Goal: Task Accomplishment & Management: Use online tool/utility

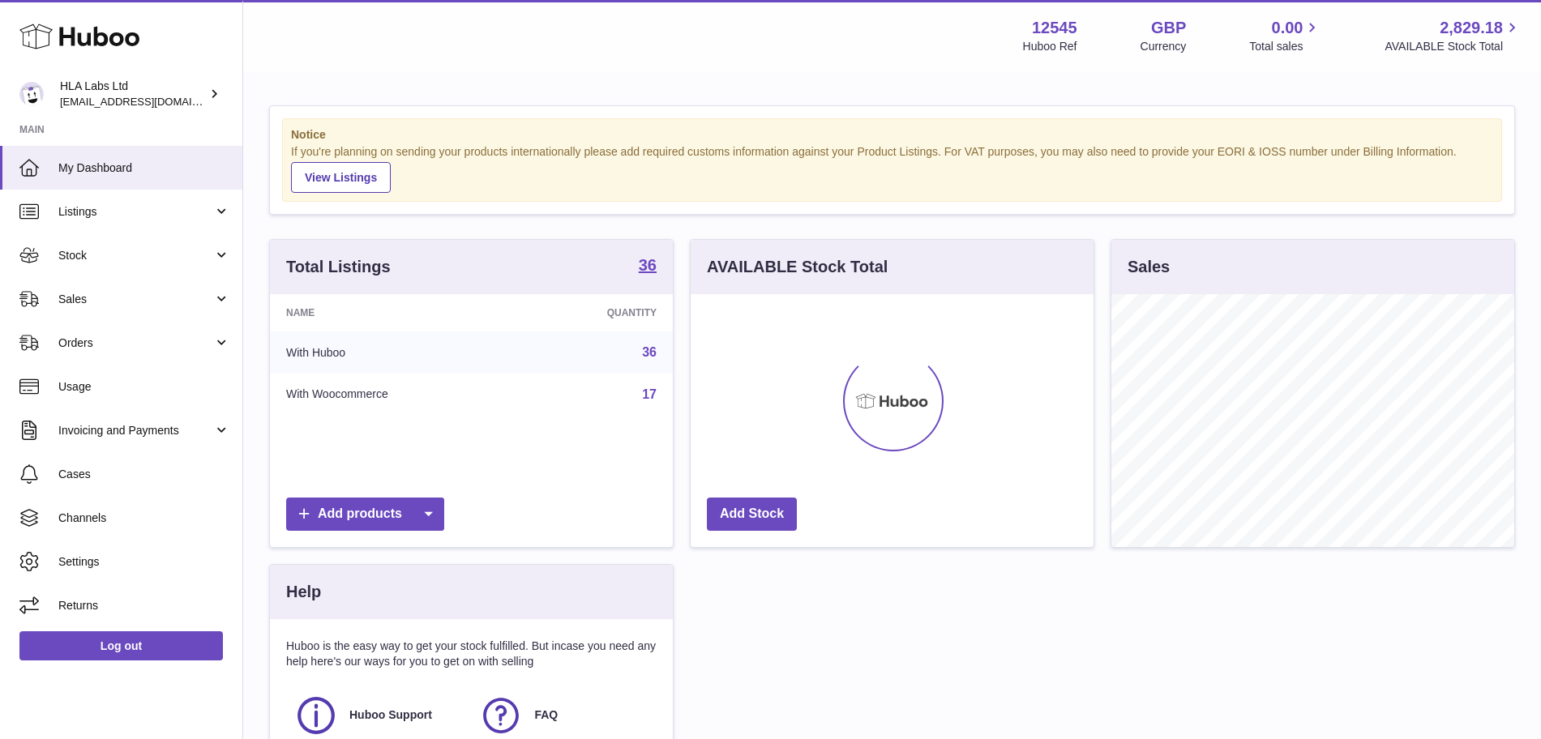
scroll to position [253, 403]
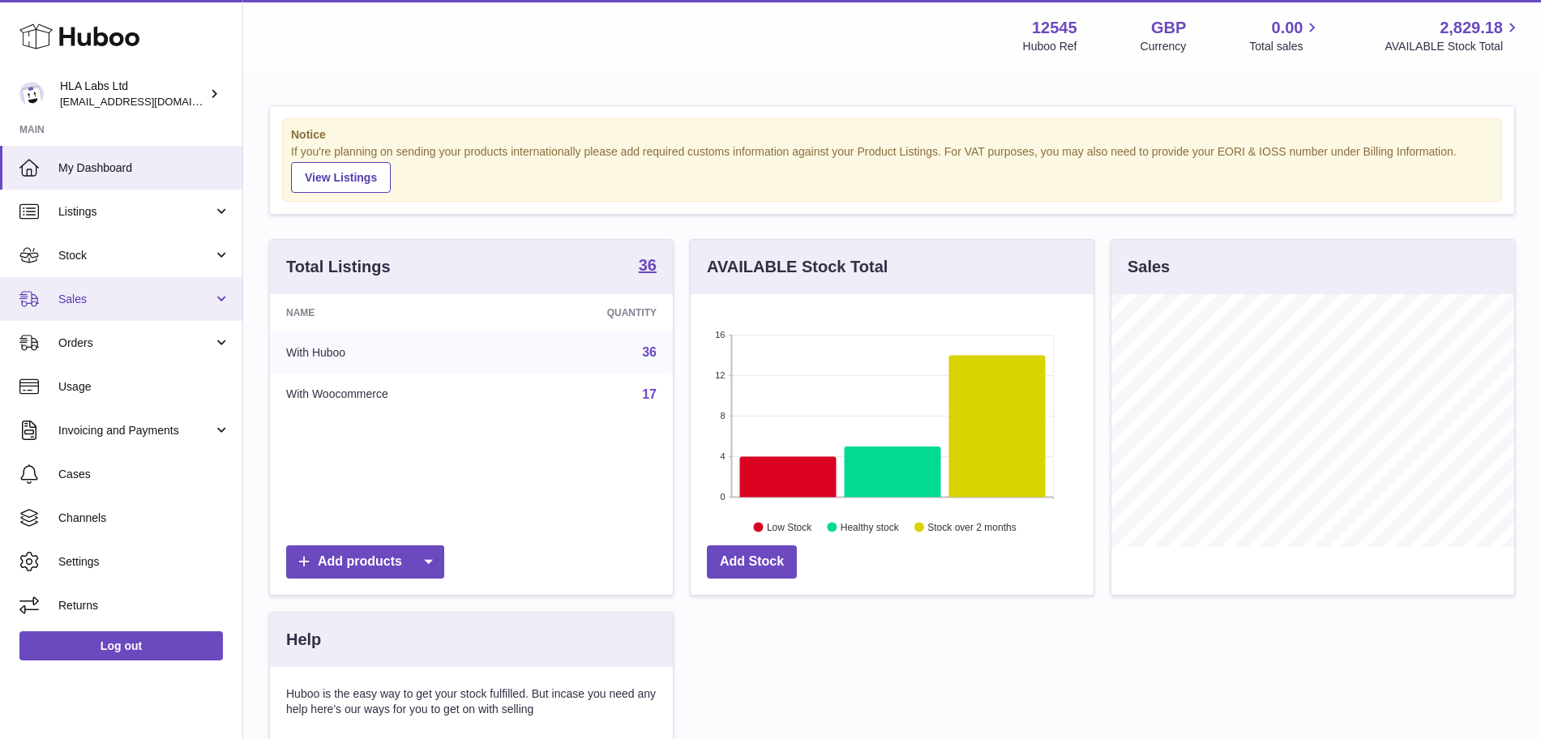
click at [126, 301] on span "Sales" at bounding box center [135, 299] width 155 height 15
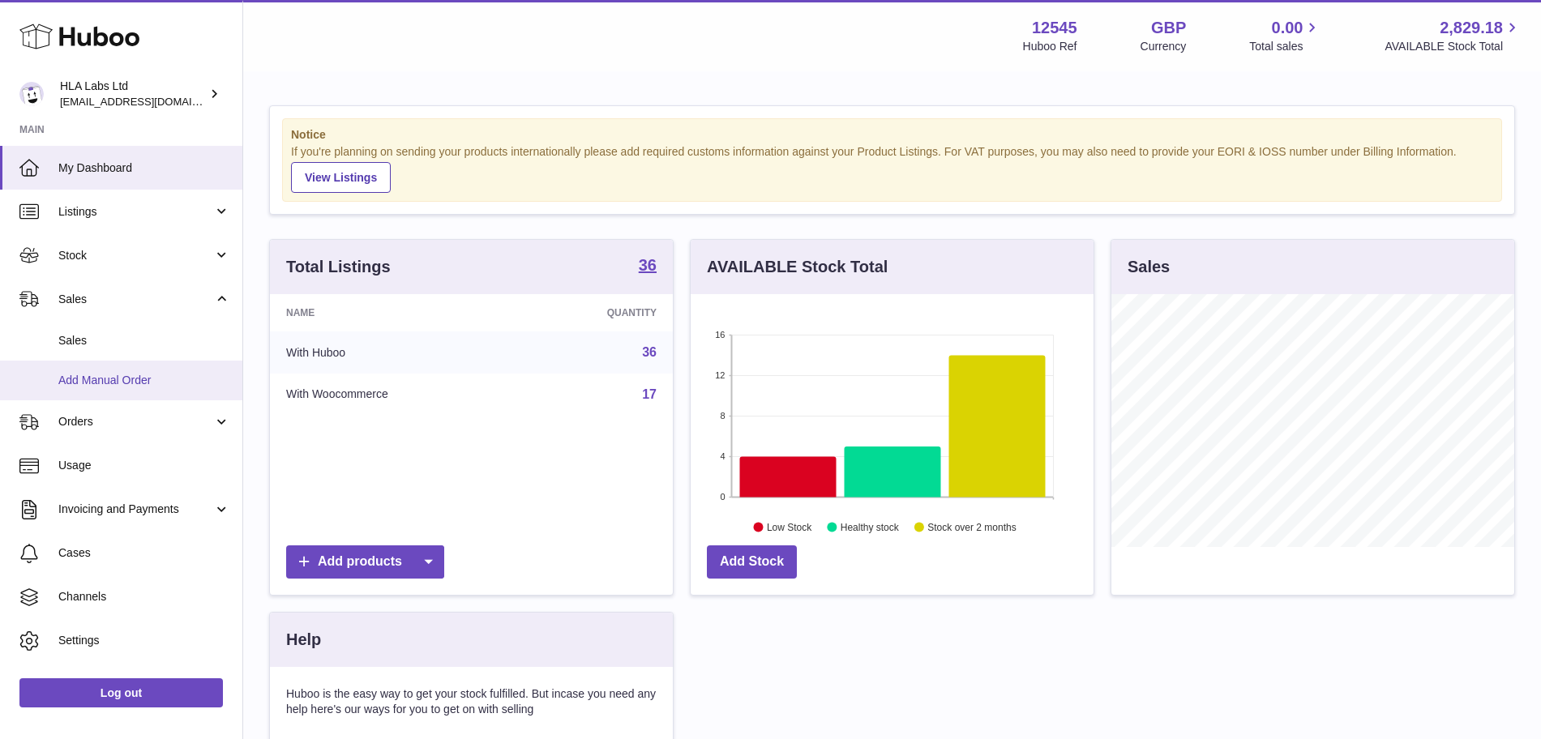
click at [162, 383] on span "Add Manual Order" at bounding box center [144, 380] width 172 height 15
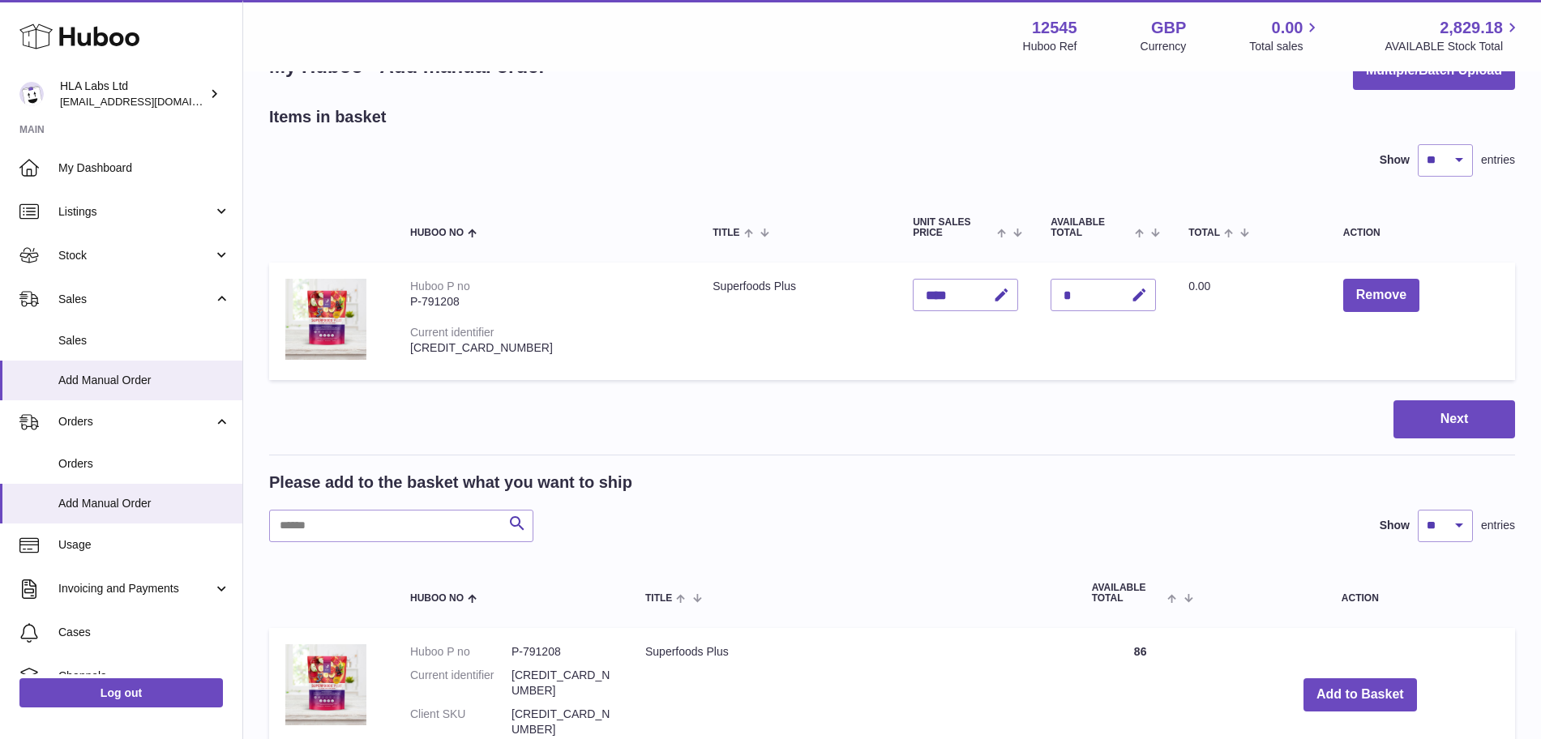
scroll to position [57, 0]
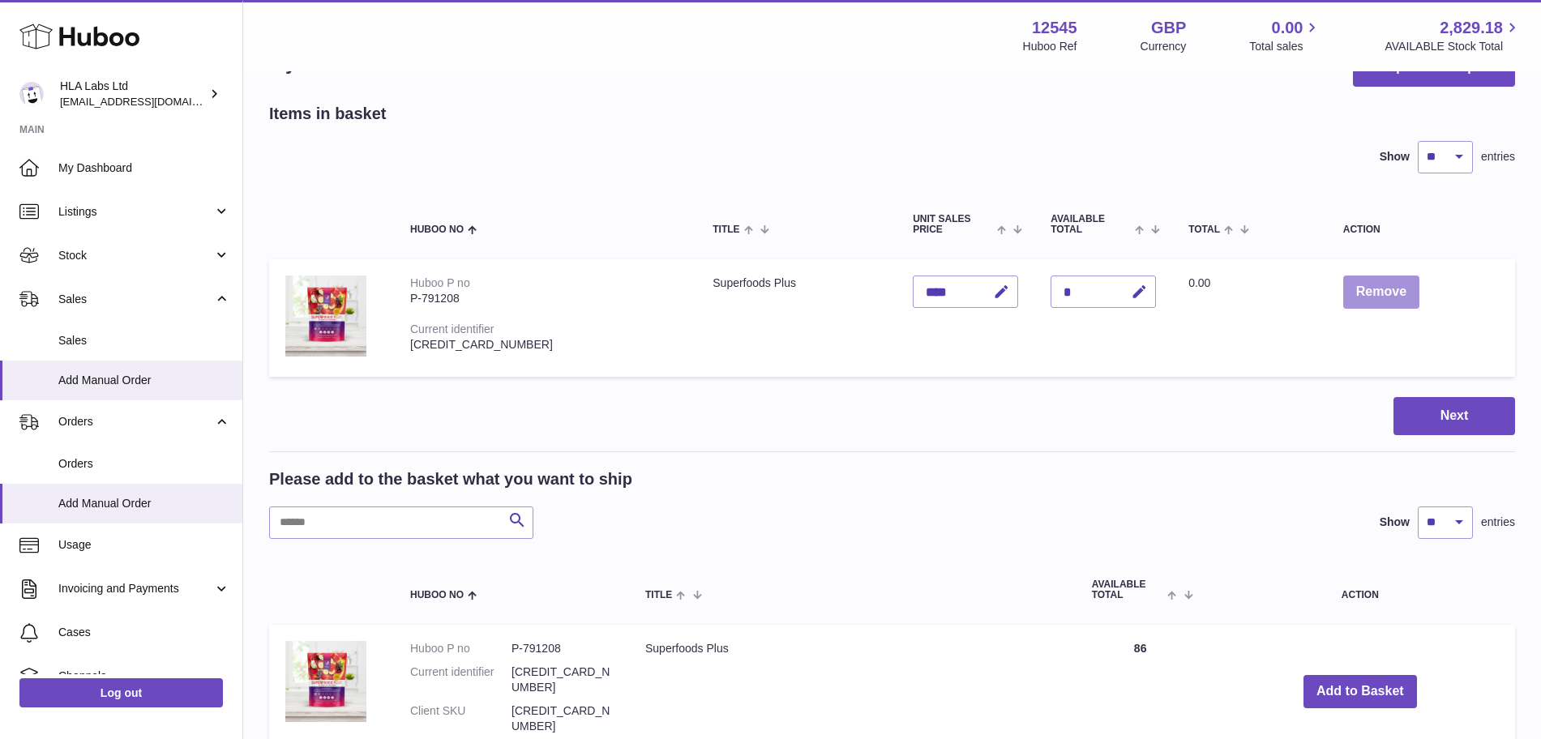
click at [1363, 295] on button "Remove" at bounding box center [1381, 292] width 76 height 33
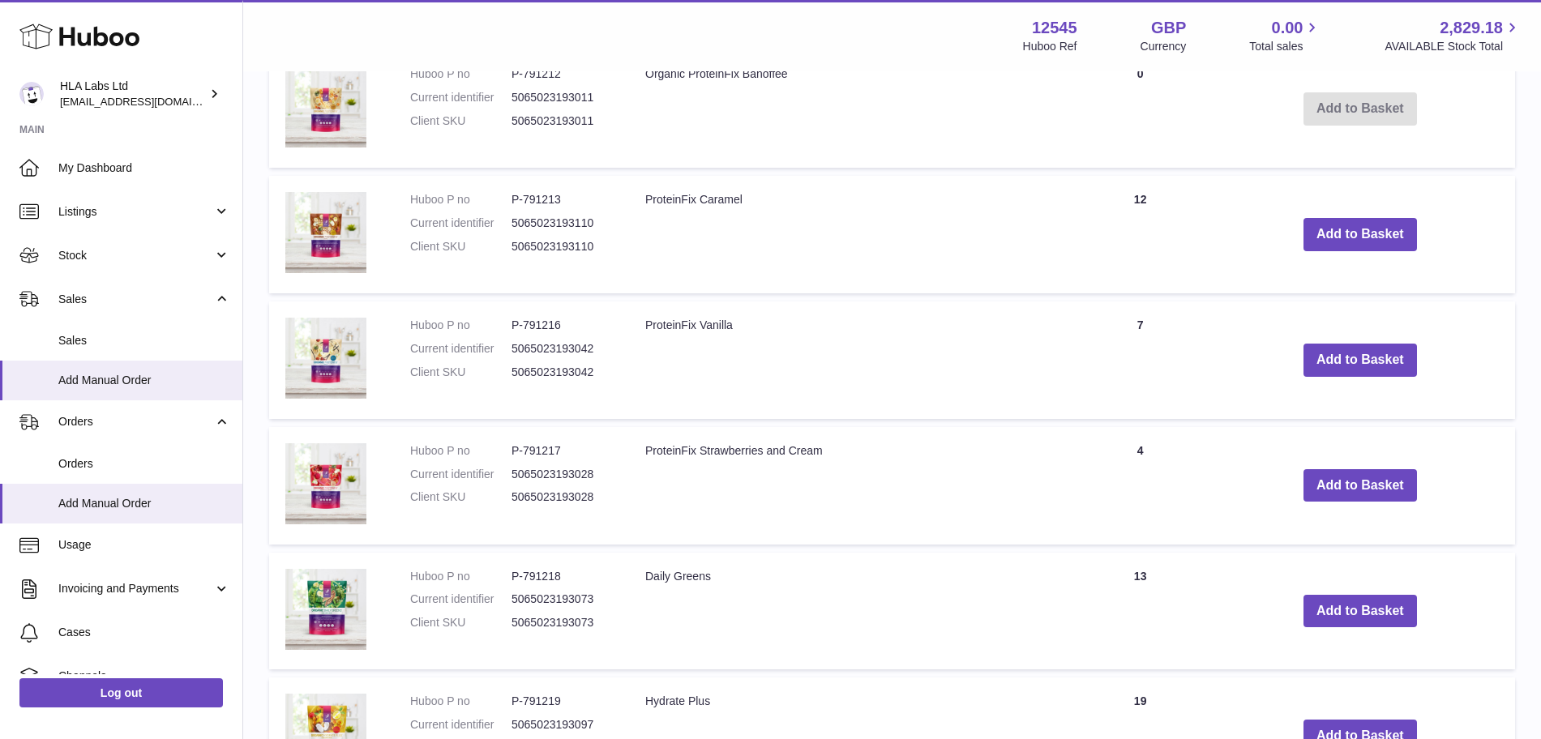
scroll to position [1271, 0]
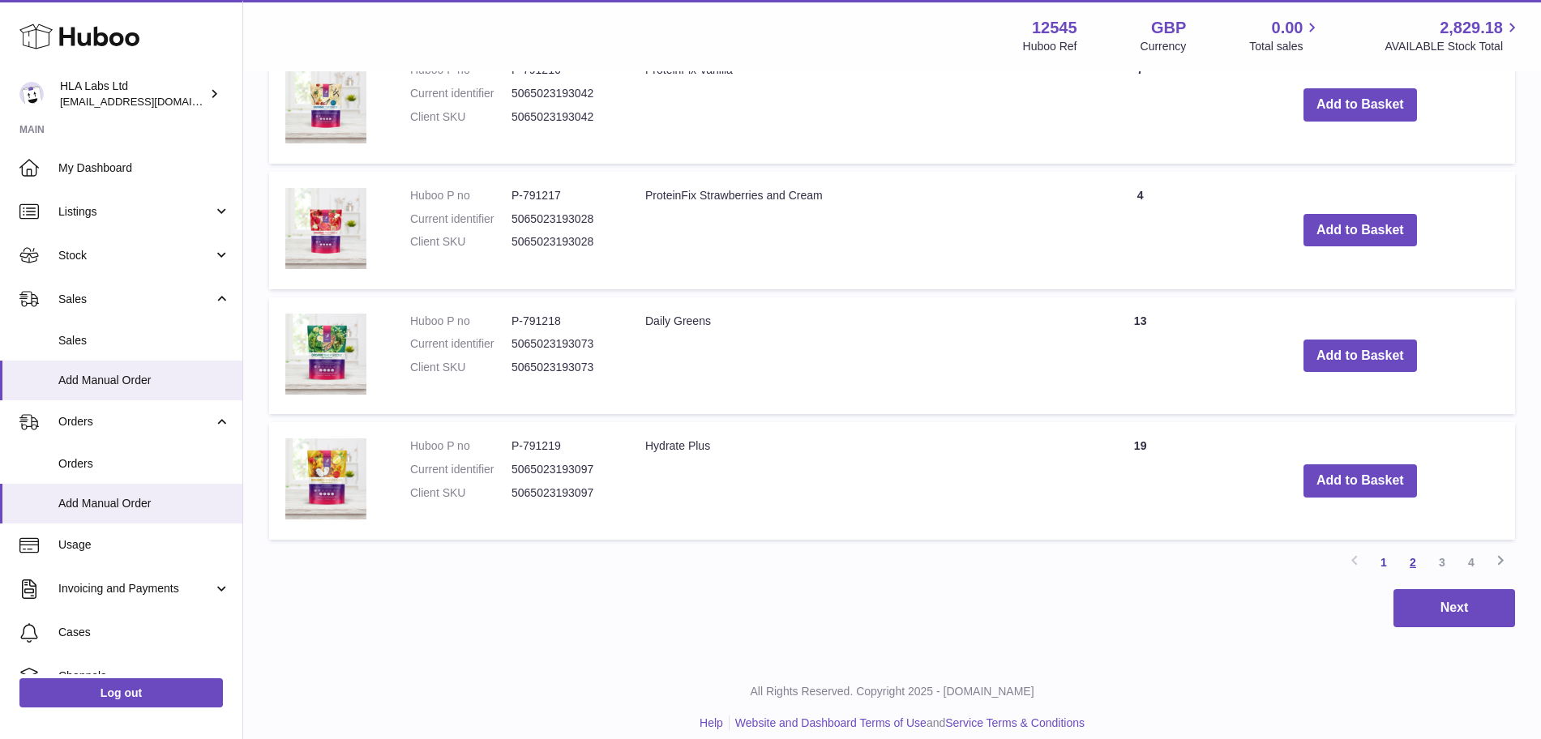
click at [1415, 548] on link "2" at bounding box center [1412, 562] width 29 height 29
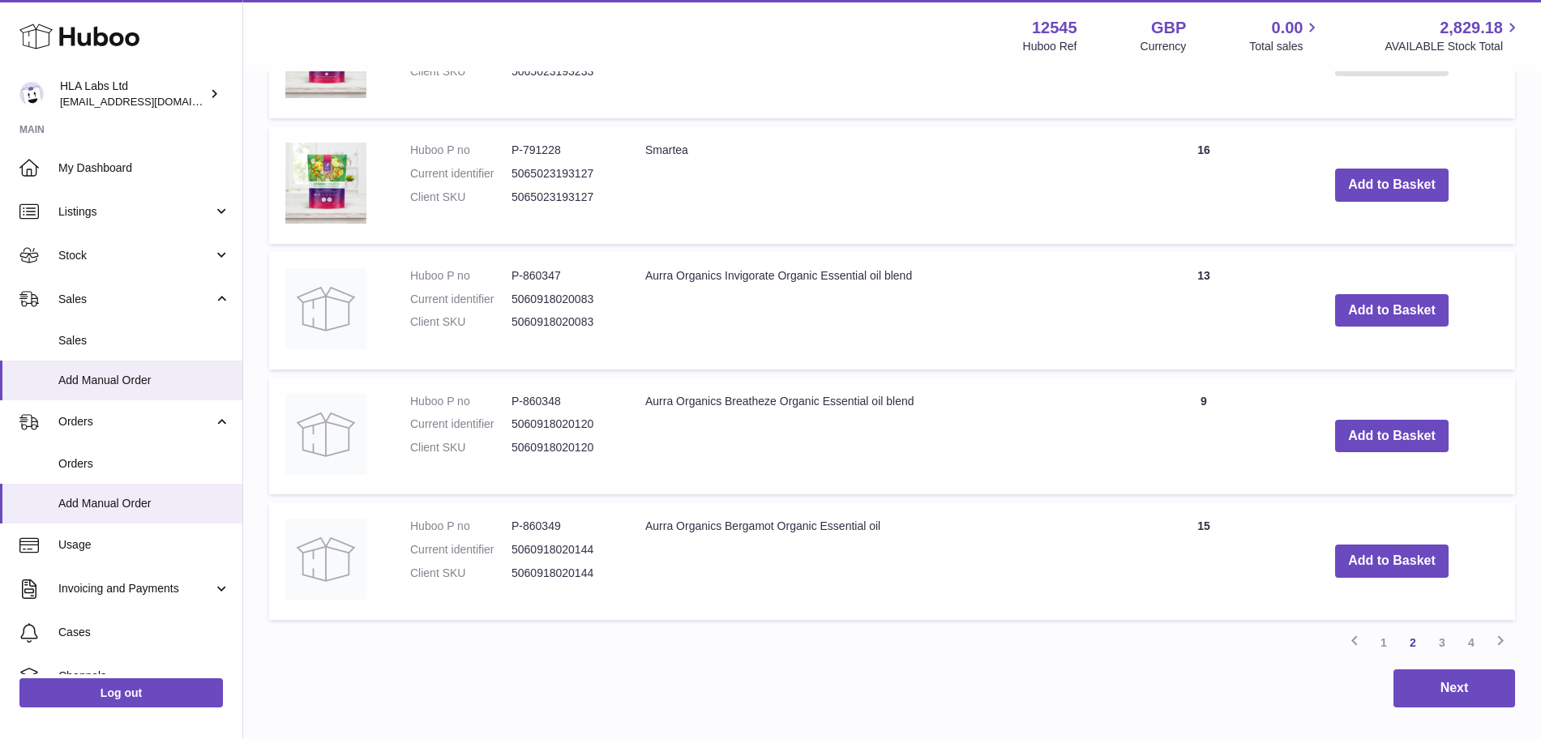
scroll to position [1190, 0]
click at [1443, 629] on link "3" at bounding box center [1441, 643] width 29 height 29
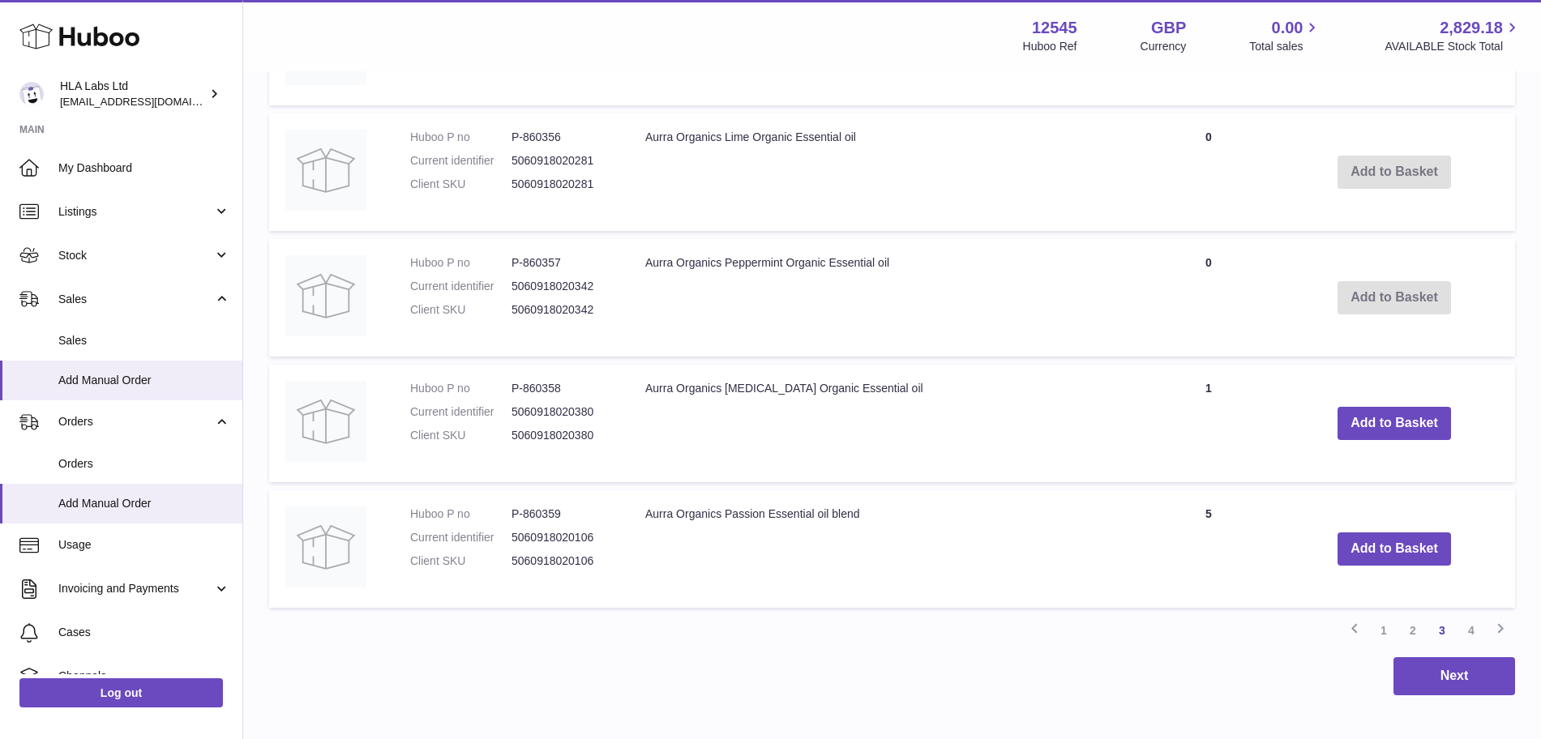
scroll to position [1271, 0]
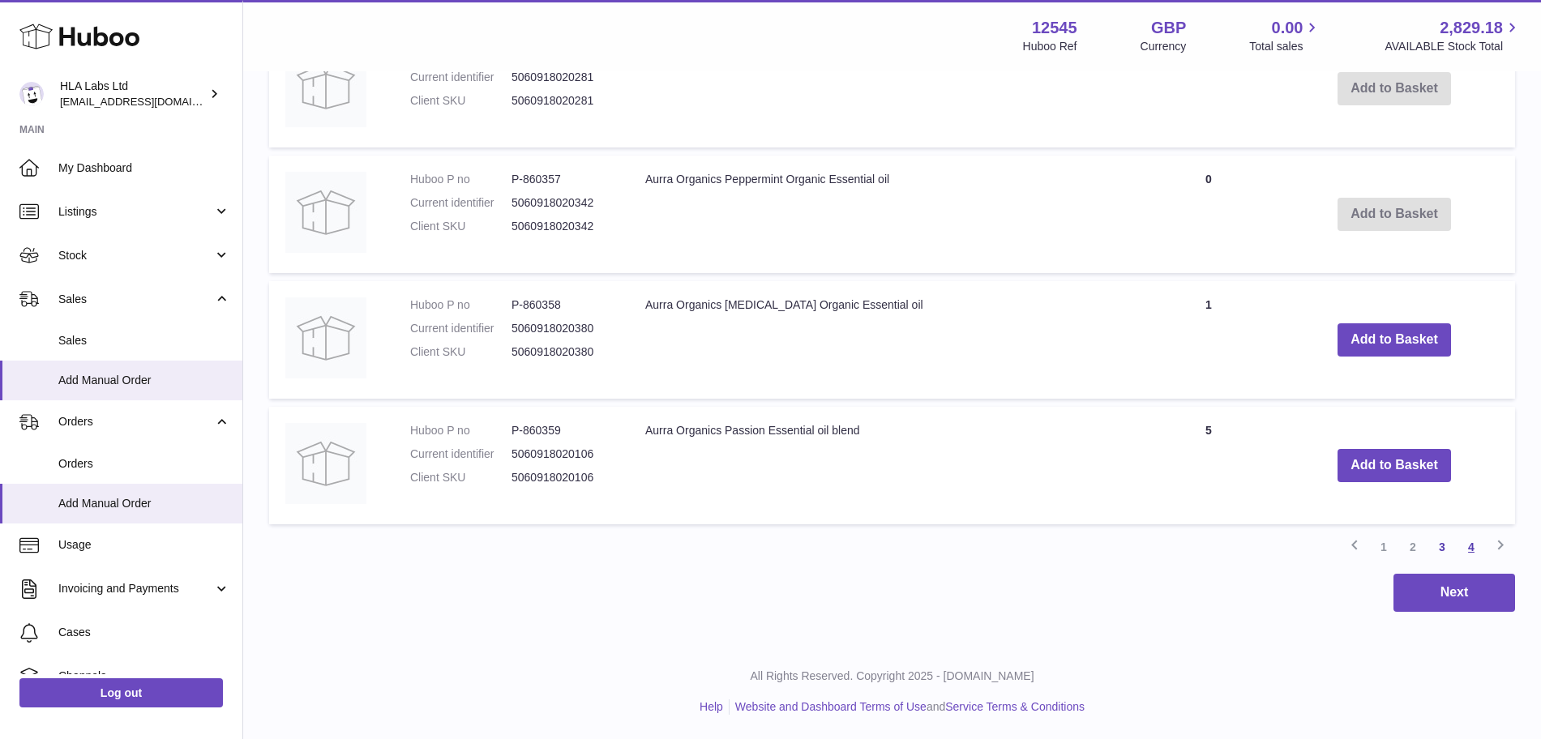
click at [1476, 547] on link "4" at bounding box center [1470, 546] width 29 height 29
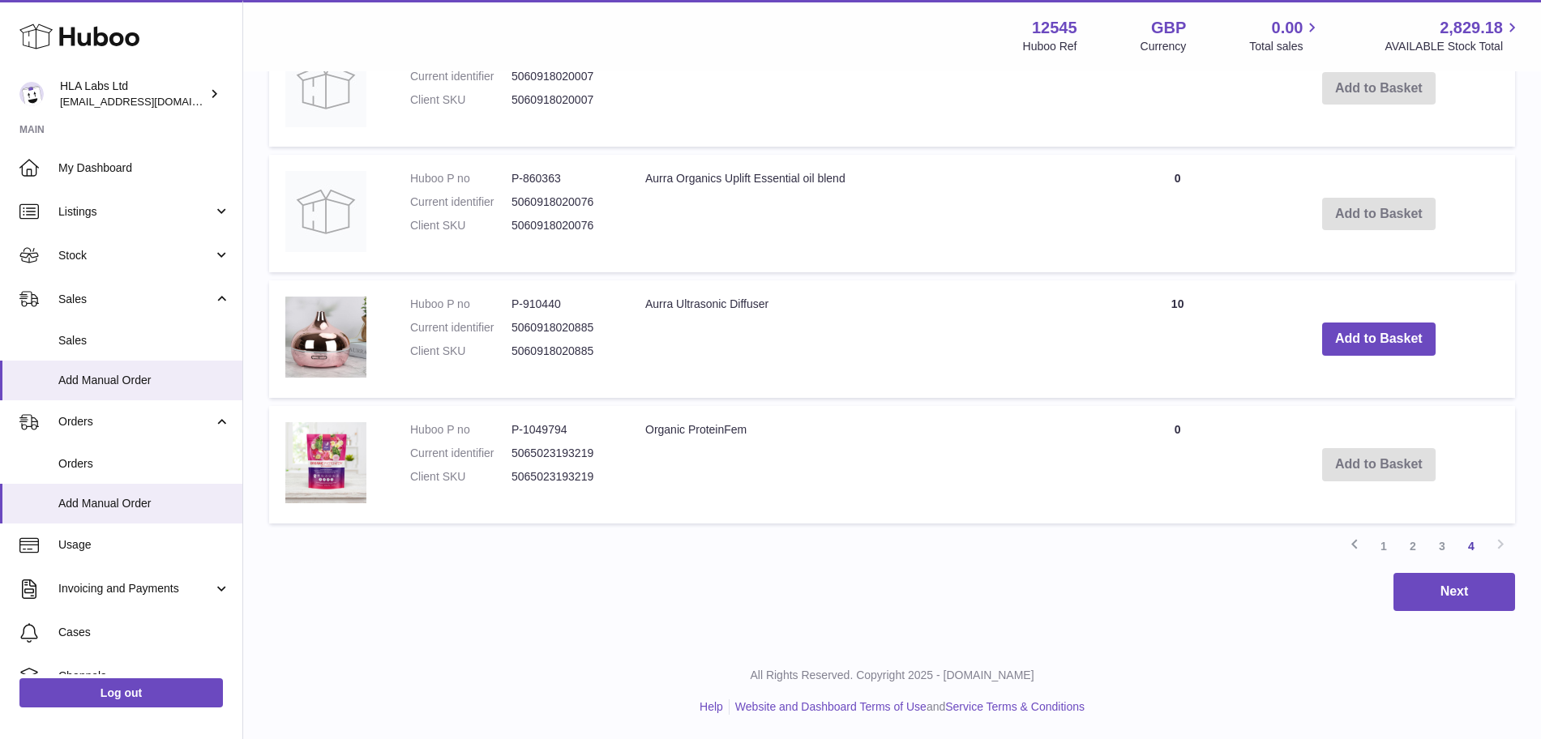
scroll to position [764, 0]
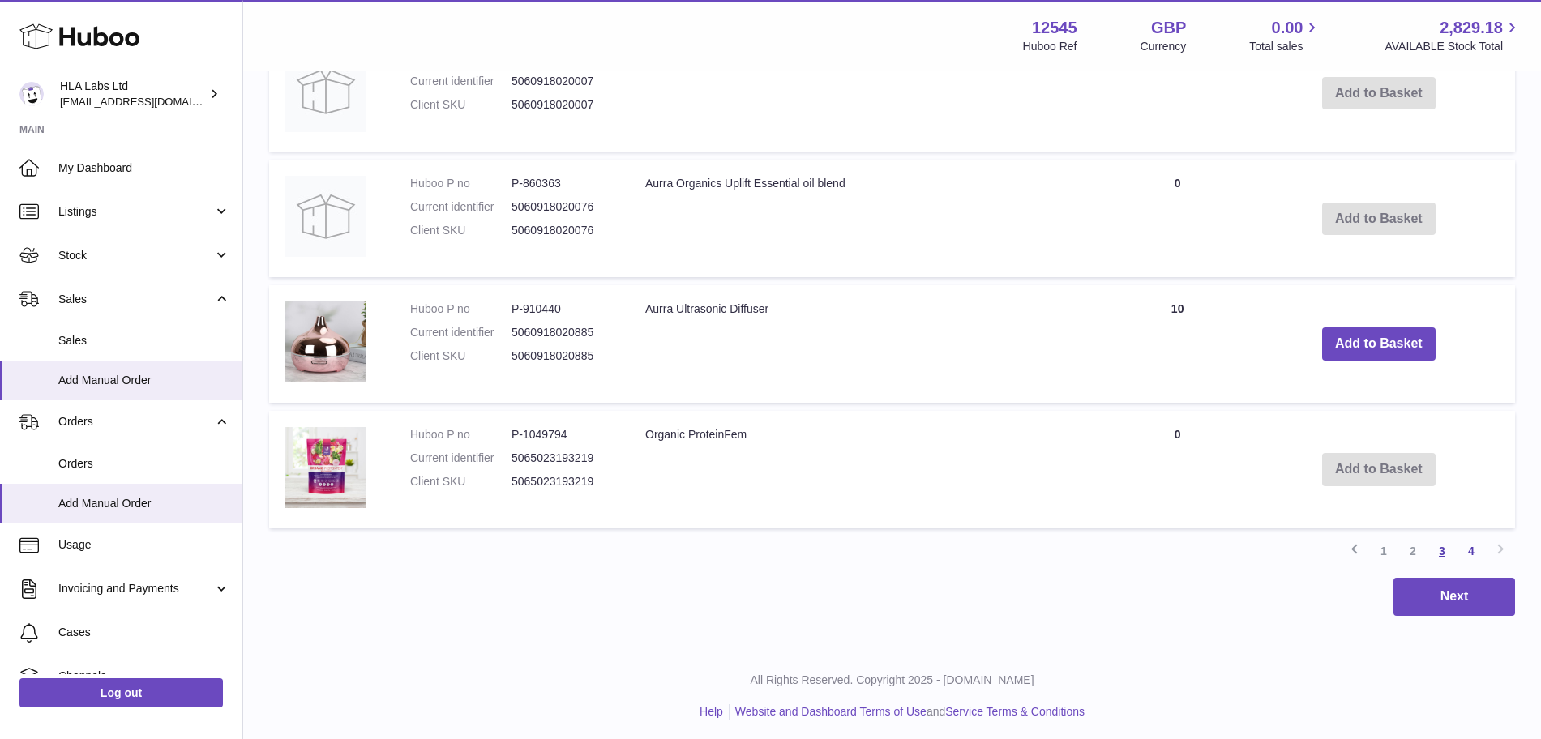
click at [1435, 549] on link "3" at bounding box center [1441, 550] width 29 height 29
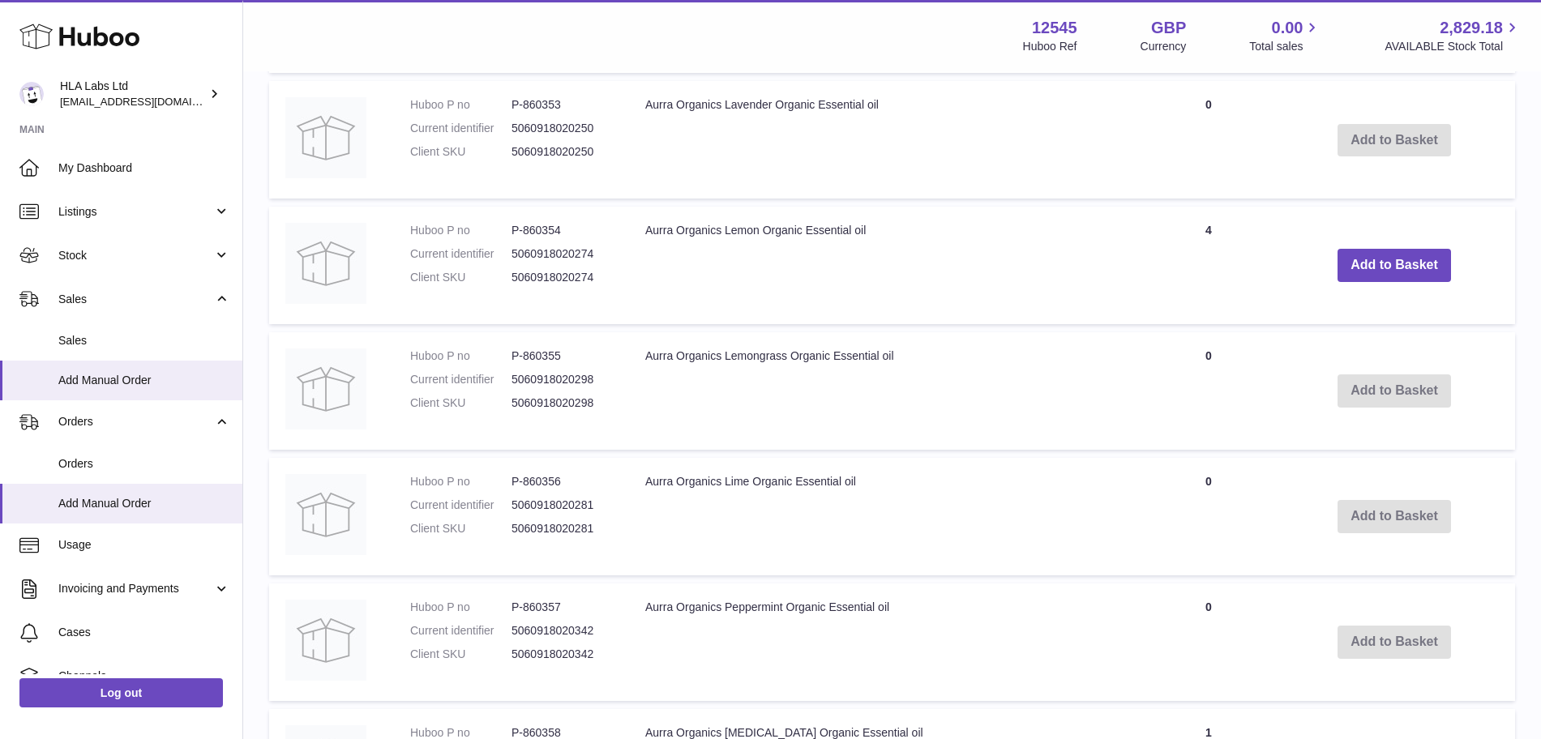
scroll to position [1271, 0]
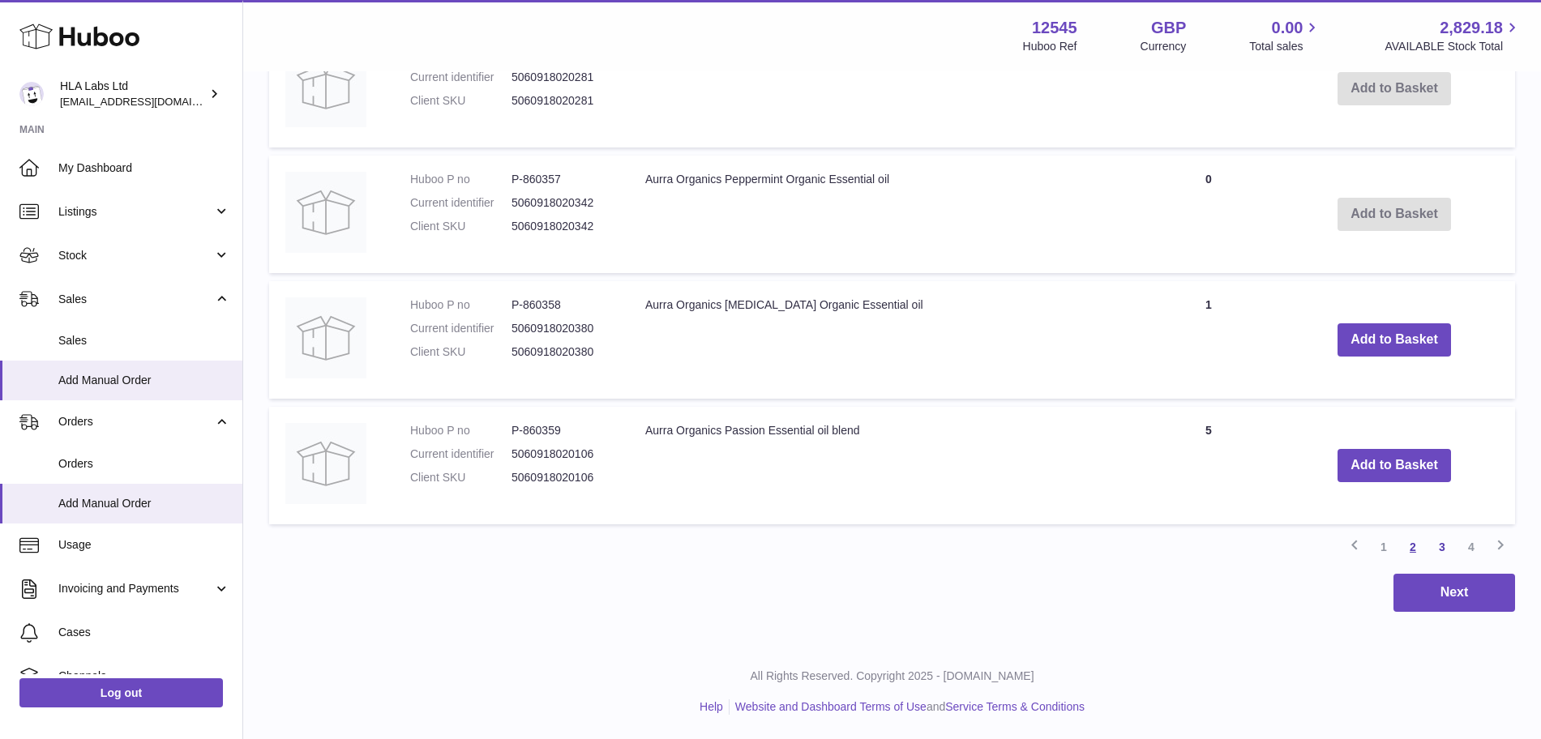
click at [1414, 542] on link "2" at bounding box center [1412, 546] width 29 height 29
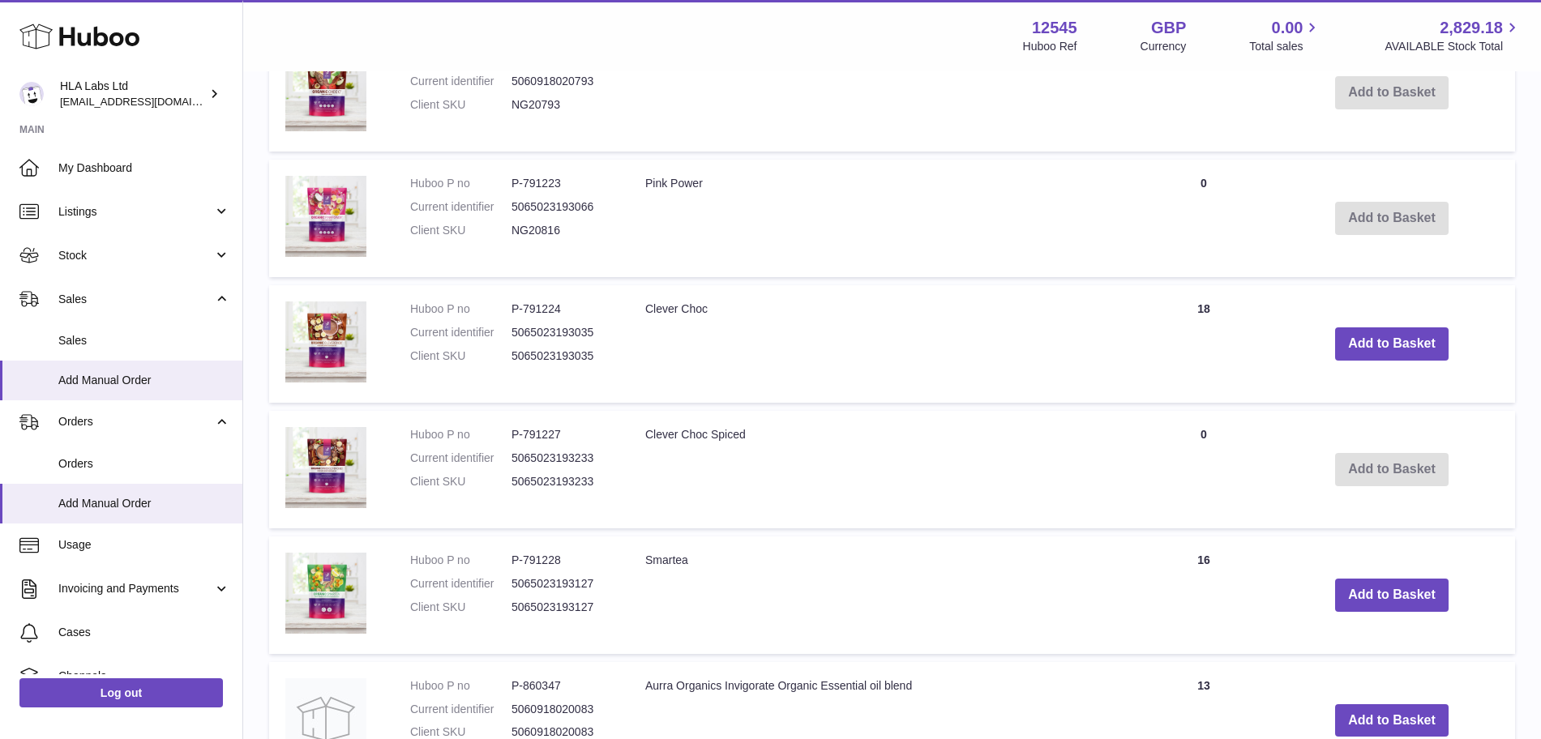
scroll to position [780, 0]
click at [303, 336] on img at bounding box center [325, 342] width 81 height 81
